Goal: Task Accomplishment & Management: Complete application form

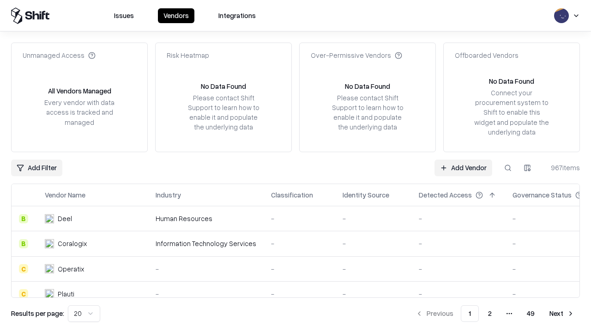
click at [463, 167] on link "Add Vendor" at bounding box center [464, 167] width 58 height 17
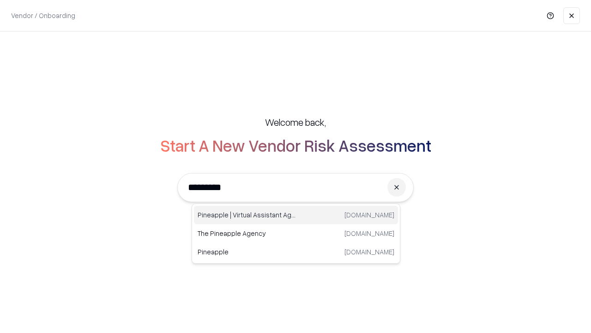
click at [296, 215] on div "Pineapple | Virtual Assistant Agency trypineapple.com" at bounding box center [296, 215] width 204 height 18
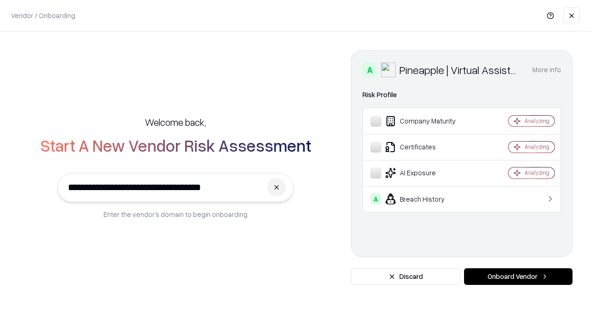
type input "**********"
click at [518, 276] on button "Onboard Vendor" at bounding box center [518, 276] width 109 height 17
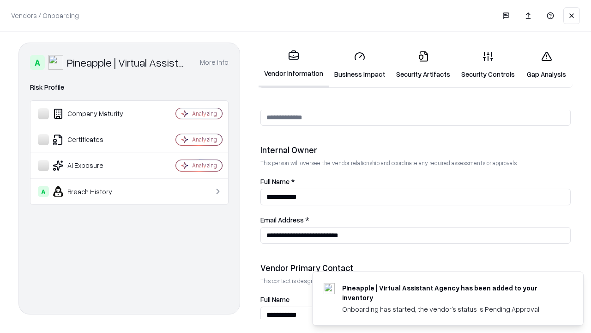
scroll to position [479, 0]
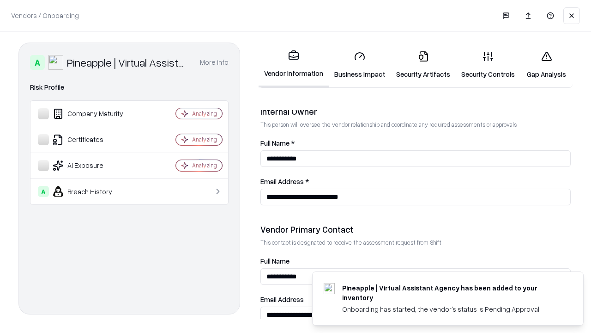
click at [360, 65] on link "Business Impact" at bounding box center [360, 64] width 62 height 43
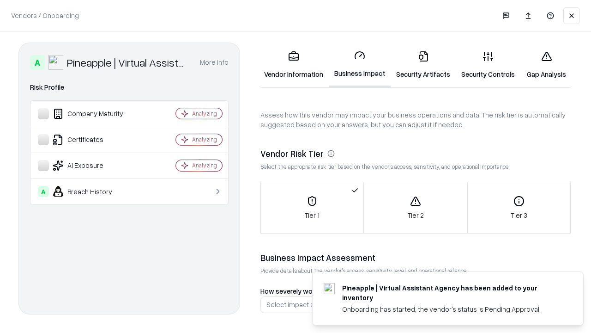
click at [423, 65] on link "Security Artifacts" at bounding box center [423, 64] width 65 height 43
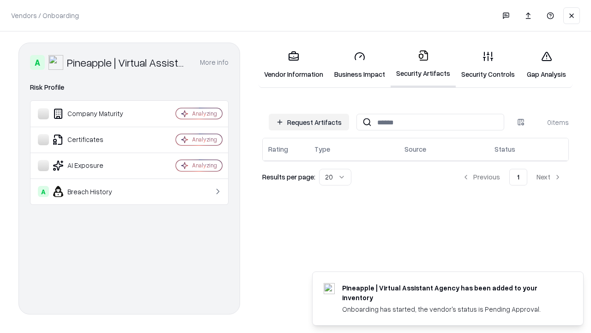
click at [309, 122] on button "Request Artifacts" at bounding box center [309, 122] width 80 height 17
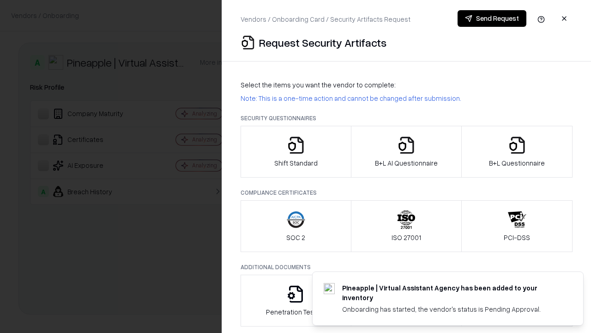
click at [296, 152] on icon "button" at bounding box center [296, 145] width 18 height 18
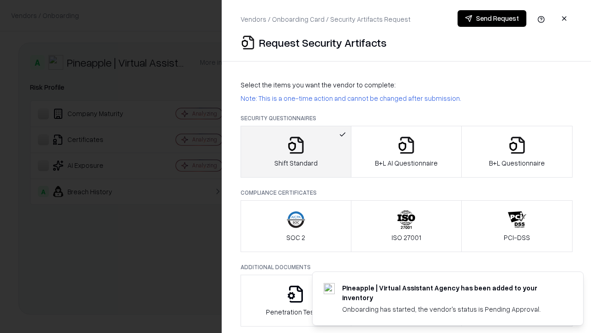
click at [492, 18] on button "Send Request" at bounding box center [492, 18] width 69 height 17
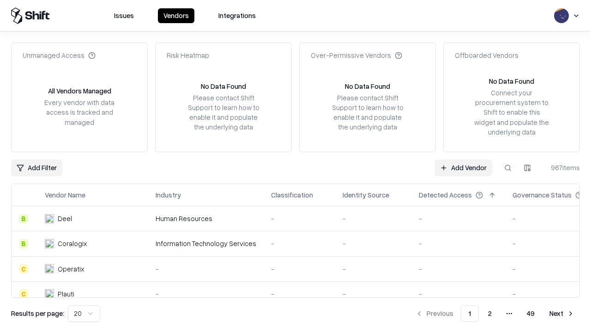
click at [508, 167] on button at bounding box center [508, 167] width 17 height 17
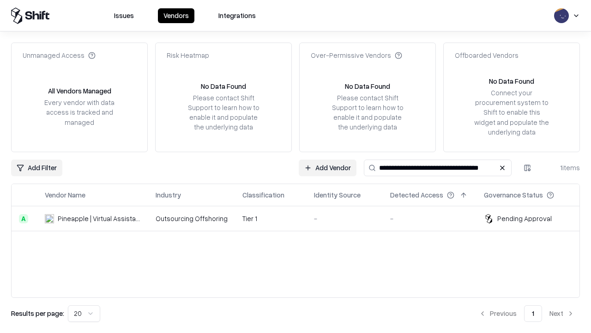
type input "**********"
click at [301, 218] on td "Tier 1" at bounding box center [271, 218] width 72 height 25
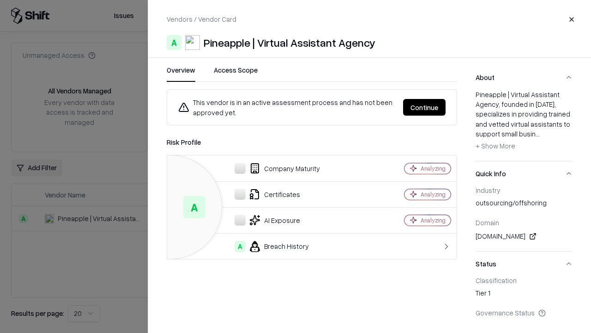
click at [425, 107] on button "Continue" at bounding box center [424, 107] width 43 height 17
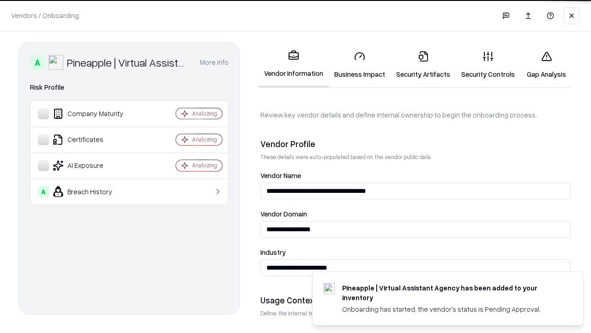
click at [423, 65] on link "Security Artifacts" at bounding box center [423, 64] width 65 height 43
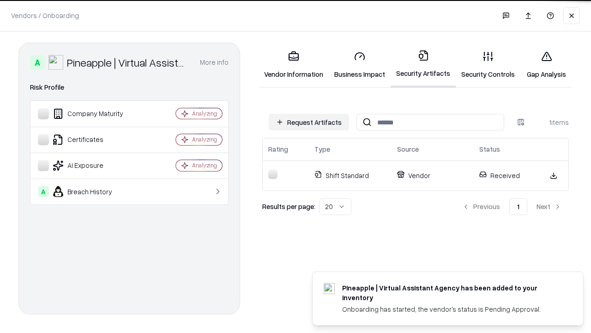
click at [488, 65] on link "Security Controls" at bounding box center [488, 64] width 65 height 43
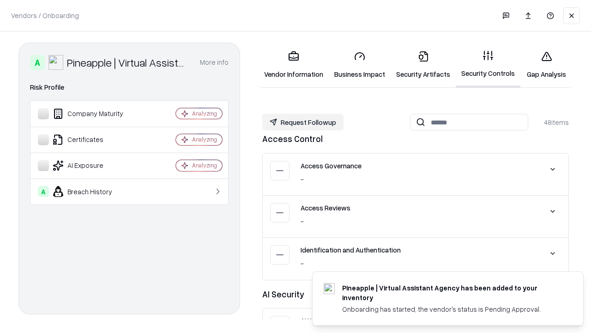
click at [303, 122] on button "Request Followup" at bounding box center [302, 122] width 81 height 17
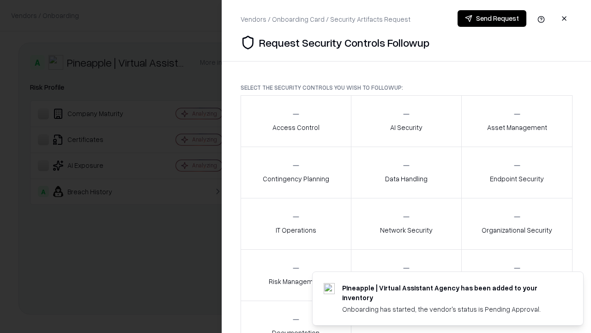
click at [296, 121] on div "Access Control" at bounding box center [296, 121] width 47 height 23
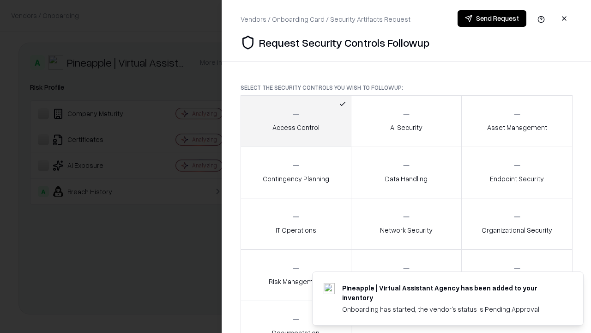
click at [492, 18] on button "Send Request" at bounding box center [492, 18] width 69 height 17
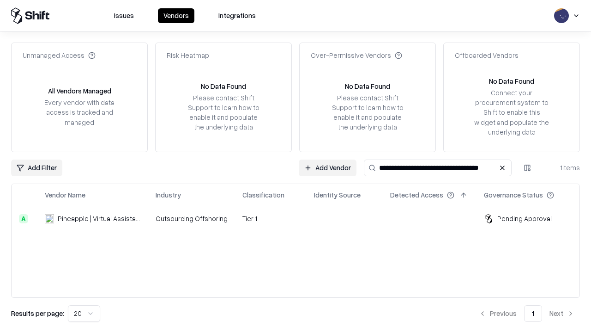
type input "**********"
click at [301, 218] on td "Tier 1" at bounding box center [271, 218] width 72 height 25
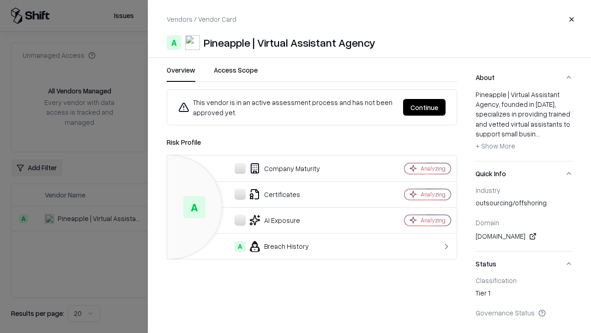
click at [425, 107] on button "Continue" at bounding box center [424, 107] width 43 height 17
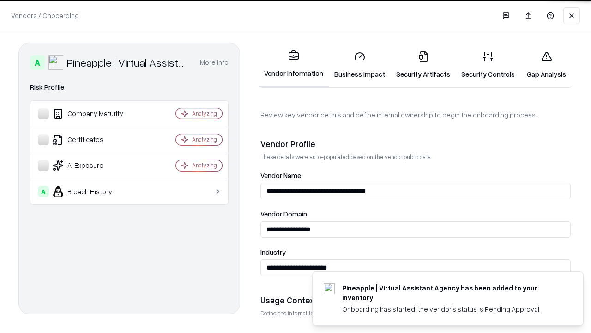
click at [547, 65] on link "Gap Analysis" at bounding box center [547, 64] width 52 height 43
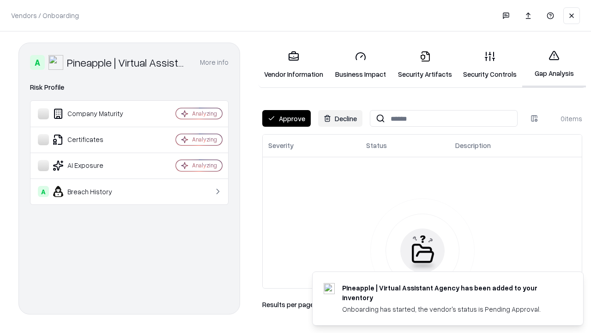
click at [286, 118] on button "Approve" at bounding box center [286, 118] width 49 height 17
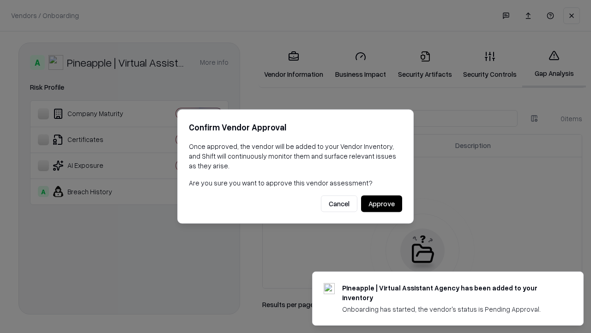
click at [382, 203] on button "Approve" at bounding box center [381, 203] width 41 height 17
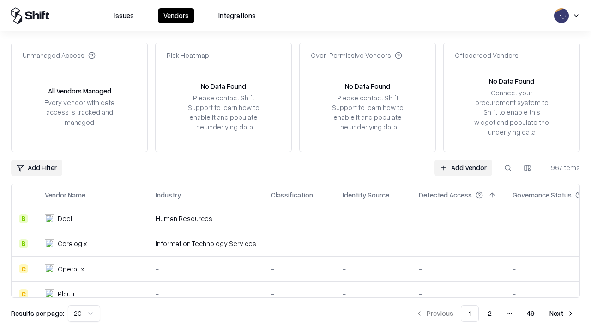
type input "**********"
click at [463, 167] on link "Add Vendor" at bounding box center [464, 167] width 58 height 17
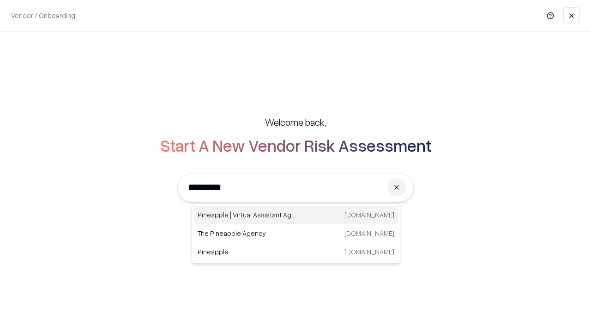
click at [296, 215] on div "Pineapple | Virtual Assistant Agency [DOMAIN_NAME]" at bounding box center [296, 215] width 204 height 18
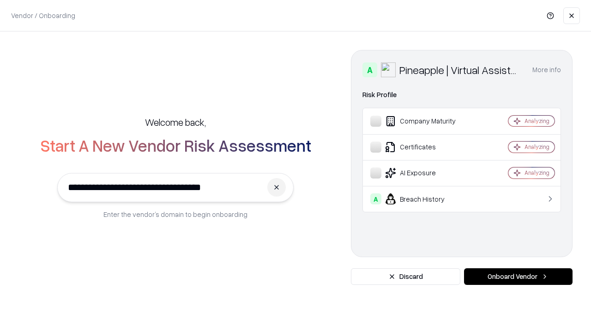
type input "**********"
click at [518, 276] on button "Onboard Vendor" at bounding box center [518, 276] width 109 height 17
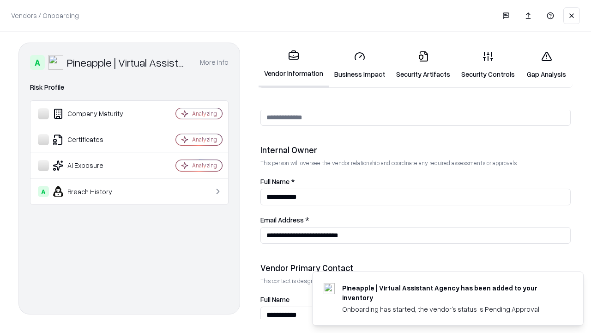
scroll to position [479, 0]
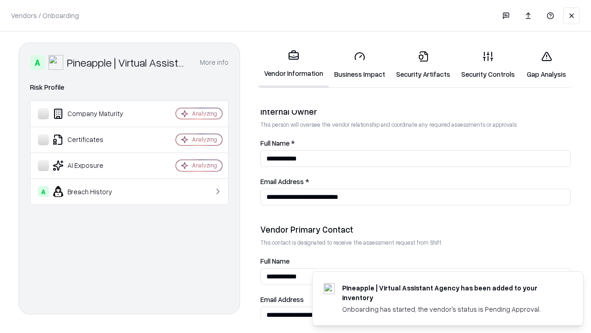
click at [547, 65] on link "Gap Analysis" at bounding box center [547, 64] width 52 height 43
